Goal: Navigation & Orientation: Find specific page/section

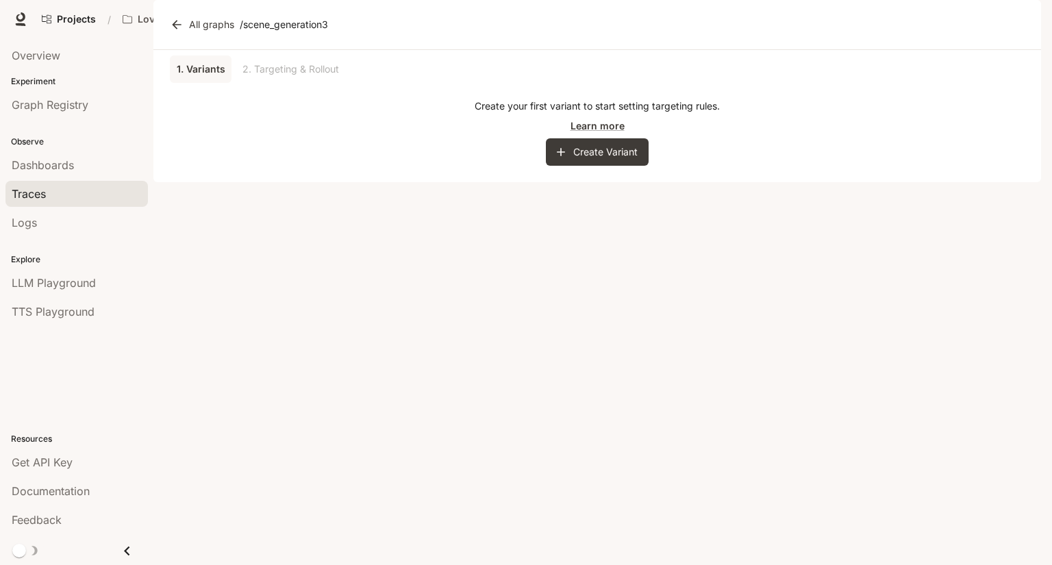
click at [78, 181] on link "Traces" at bounding box center [76, 194] width 142 height 26
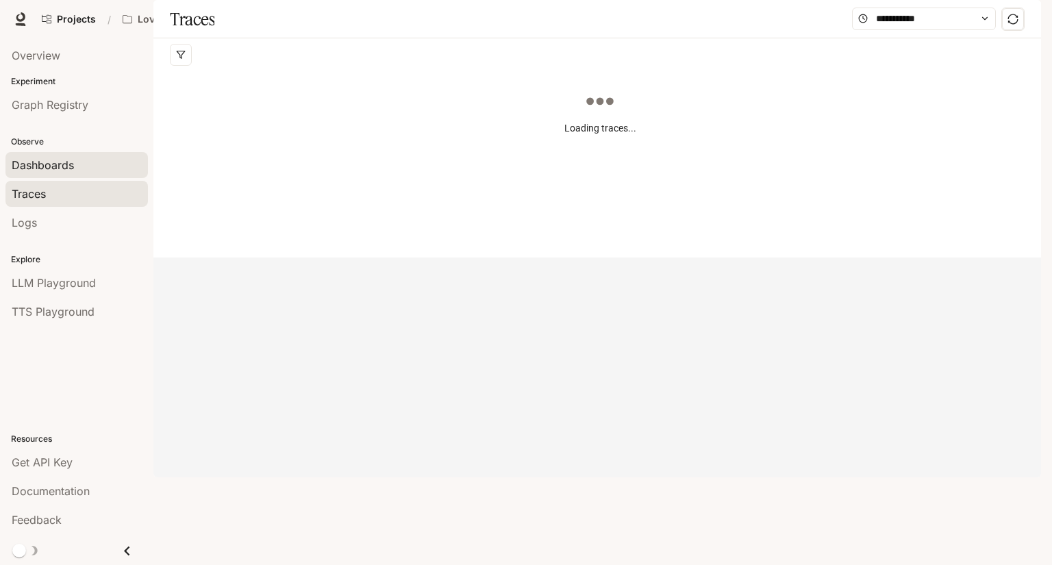
click at [72, 164] on span "Dashboards" at bounding box center [43, 165] width 62 height 16
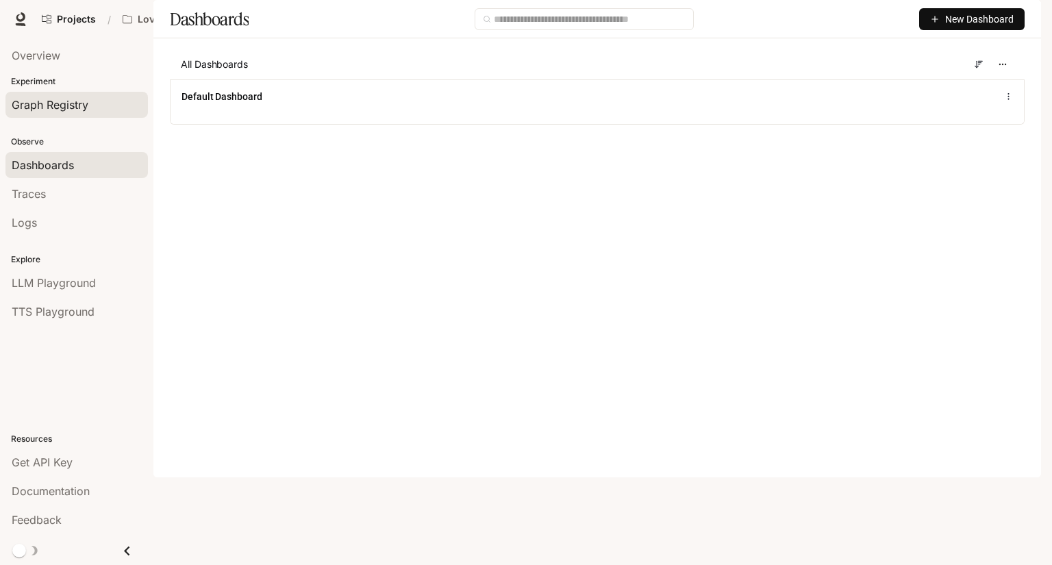
click at [68, 92] on link "Graph Registry" at bounding box center [76, 105] width 142 height 26
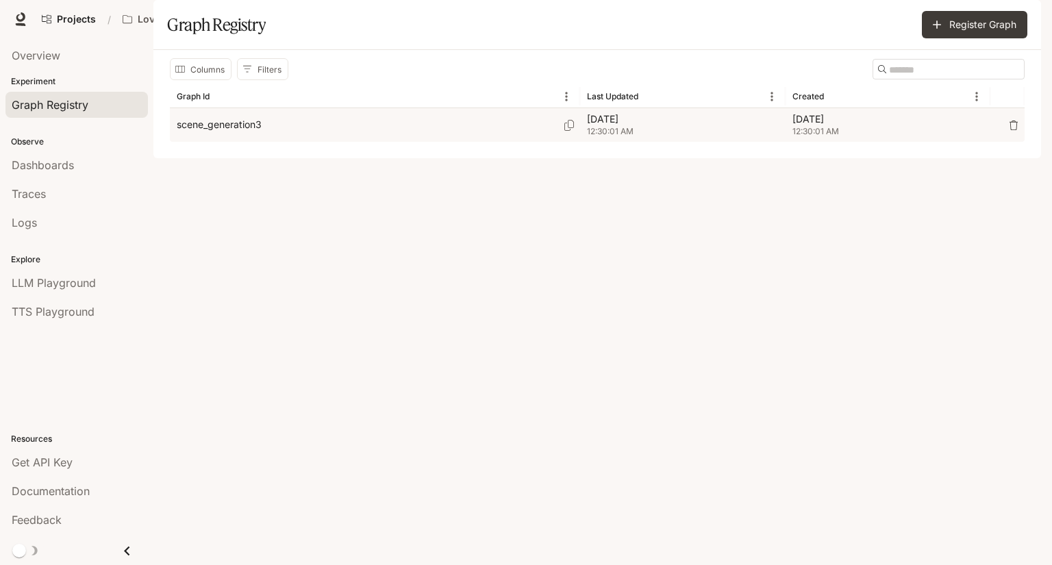
click at [731, 126] on p "[DATE]" at bounding box center [683, 119] width 192 height 14
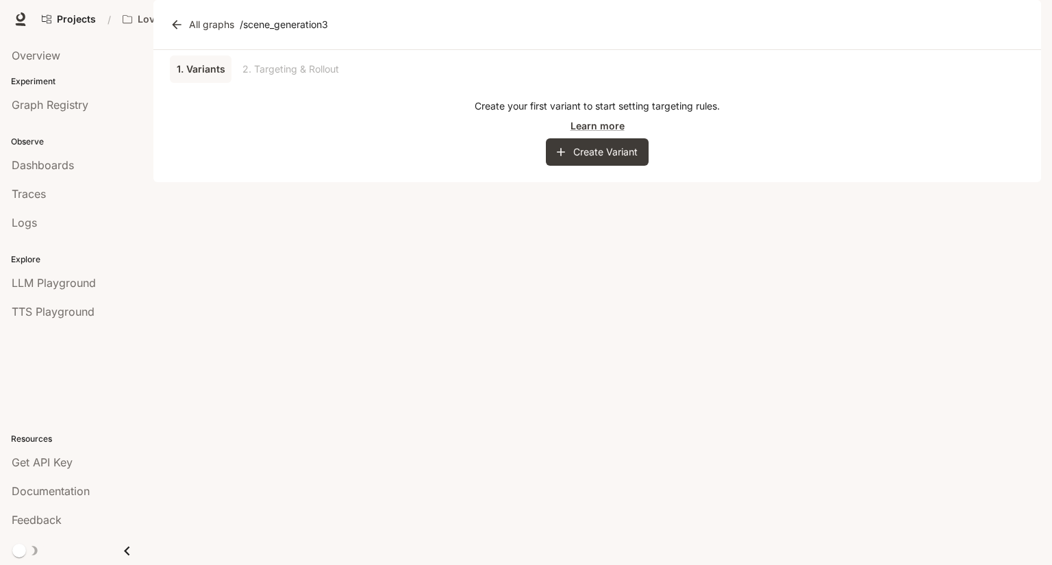
click at [184, 38] on link "All graphs" at bounding box center [203, 24] width 73 height 27
